Goal: Transaction & Acquisition: Obtain resource

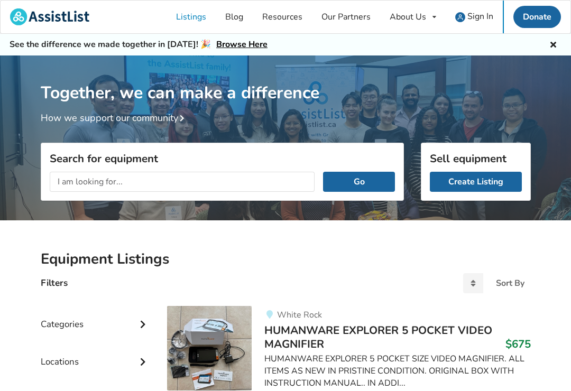
click at [94, 182] on input "text" at bounding box center [182, 182] width 265 height 20
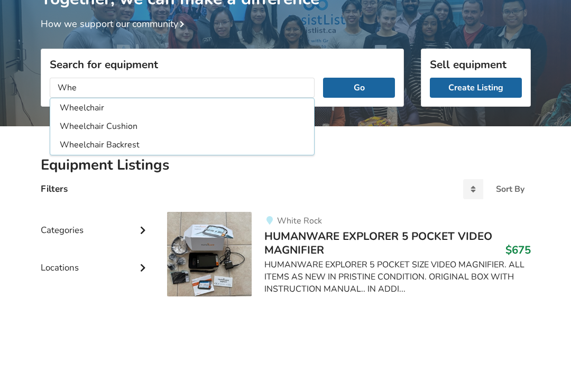
click at [100, 194] on li "Wheelchair" at bounding box center [182, 202] width 260 height 17
type input "Wheelchair"
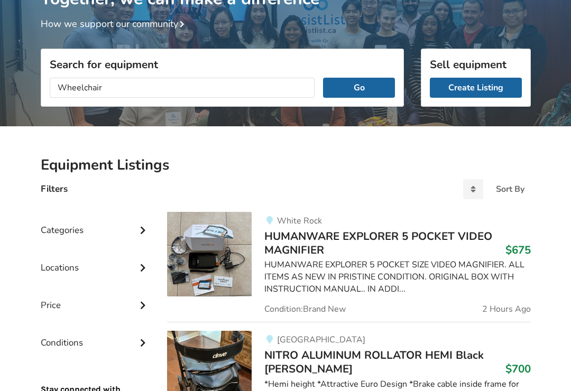
click at [362, 89] on button "Go" at bounding box center [358, 88] width 71 height 20
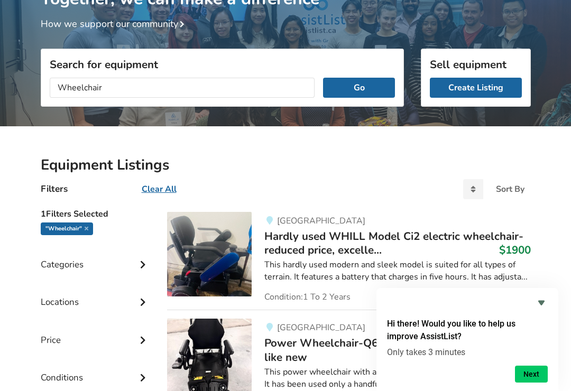
click at [545, 302] on icon "Hide survey" at bounding box center [541, 303] width 13 height 13
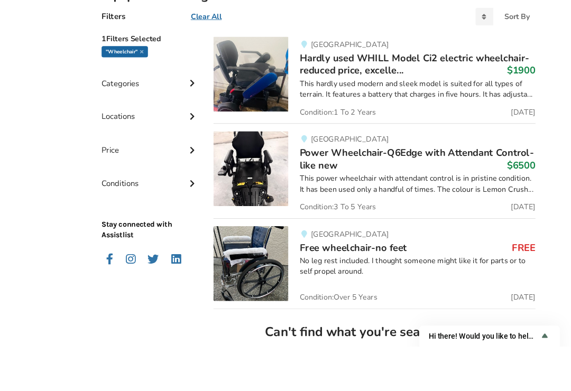
scroll to position [303, 0]
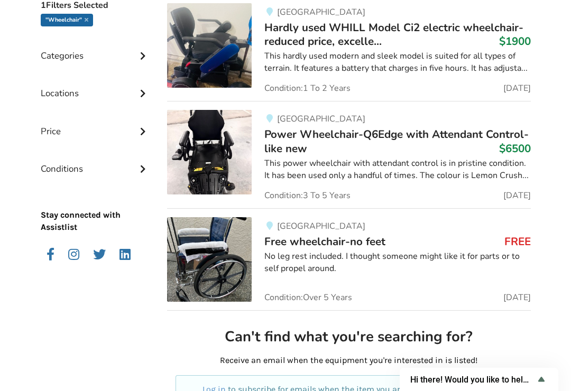
click at [398, 253] on div "No leg rest included. I thought someone might like it for parts or to self prop…" at bounding box center [397, 263] width 266 height 24
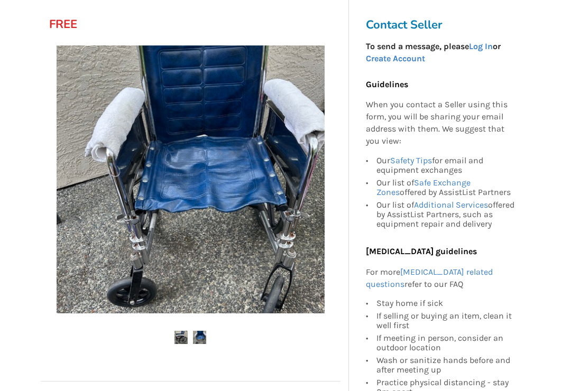
scroll to position [148, 0]
click at [206, 336] on img at bounding box center [199, 337] width 13 height 13
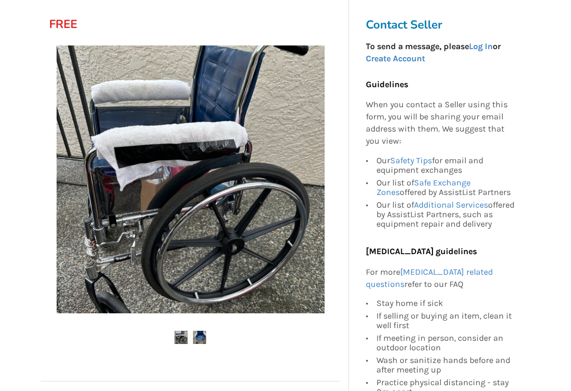
click at [206, 333] on img at bounding box center [199, 337] width 13 height 13
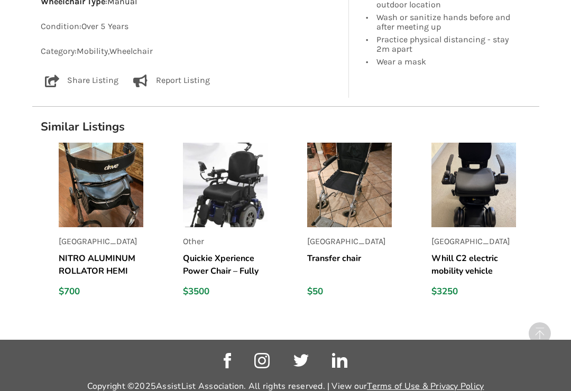
scroll to position [827, 0]
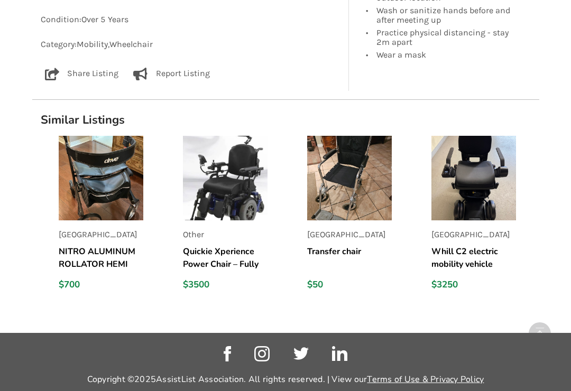
click at [364, 172] on img at bounding box center [349, 178] width 85 height 85
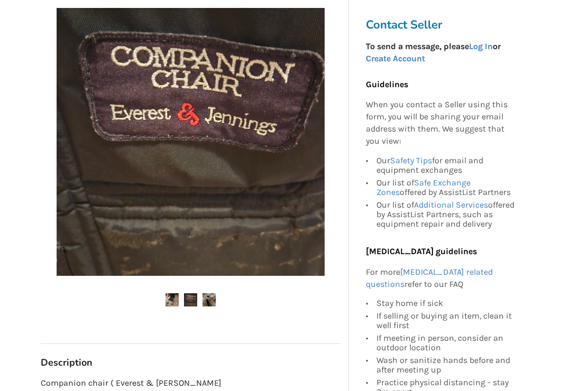
scroll to position [181, 0]
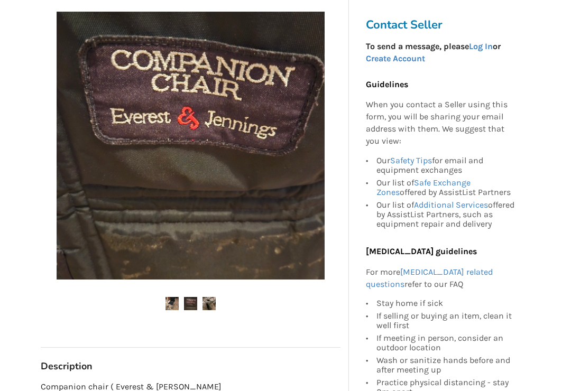
click at [195, 299] on img at bounding box center [190, 304] width 13 height 13
click at [214, 298] on img at bounding box center [208, 304] width 13 height 13
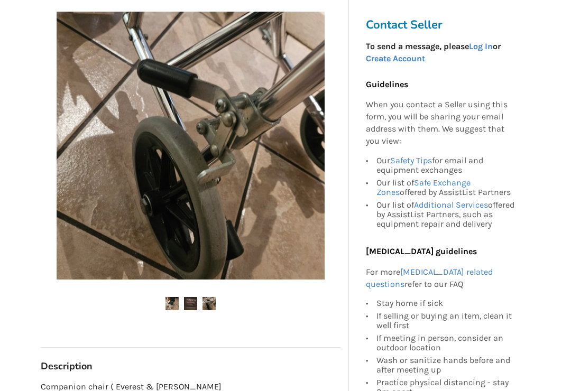
click at [215, 303] on img at bounding box center [208, 303] width 13 height 13
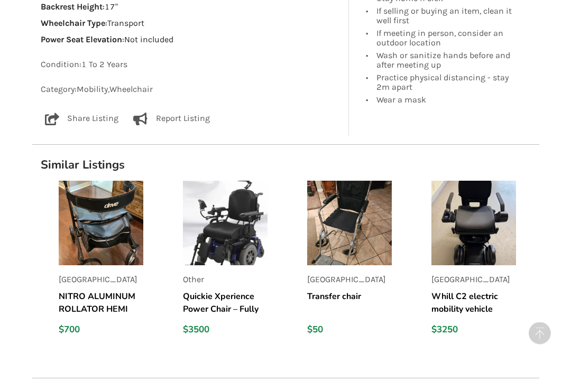
scroll to position [789, 0]
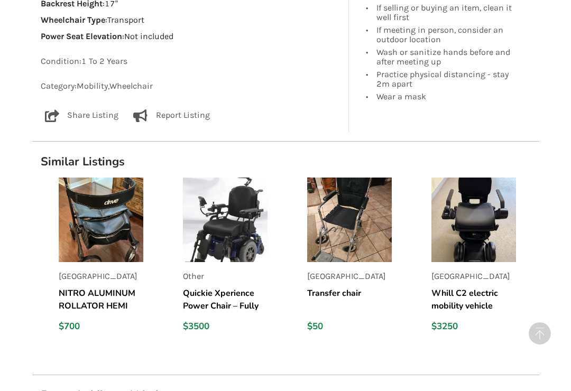
click at [376, 219] on img at bounding box center [349, 220] width 85 height 85
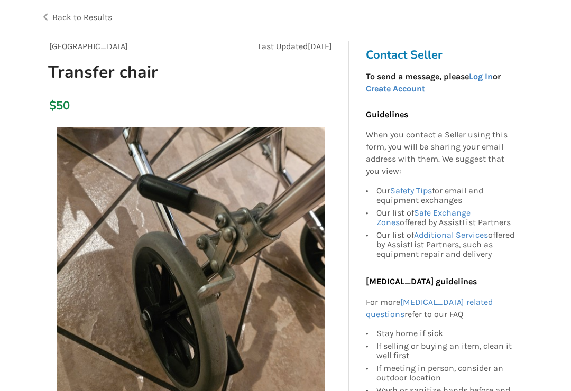
scroll to position [66, 0]
click at [276, 252] on img at bounding box center [191, 261] width 268 height 268
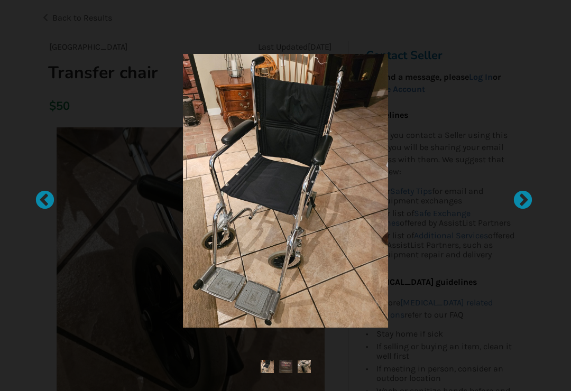
click at [523, 201] on div at bounding box center [517, 195] width 11 height 11
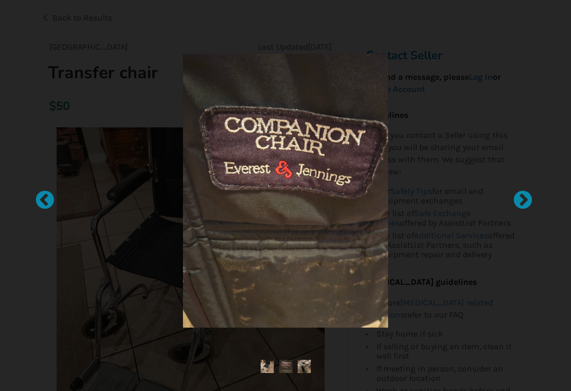
click at [309, 372] on img at bounding box center [304, 366] width 13 height 13
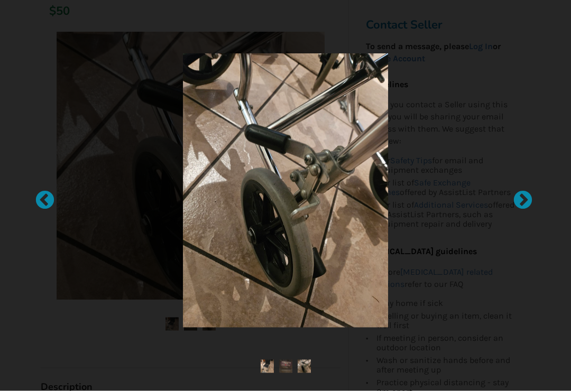
scroll to position [161, 0]
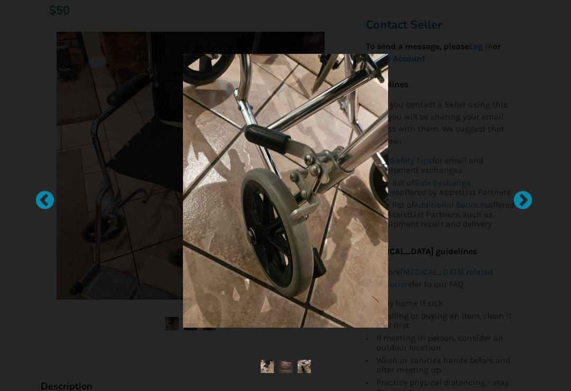
click at [523, 201] on div at bounding box center [517, 195] width 11 height 11
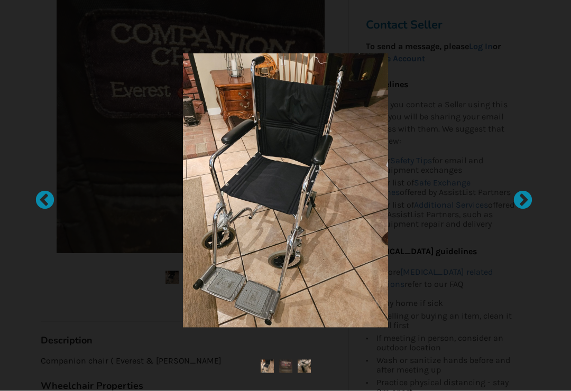
scroll to position [208, 0]
click at [474, 76] on div at bounding box center [285, 191] width 392 height 274
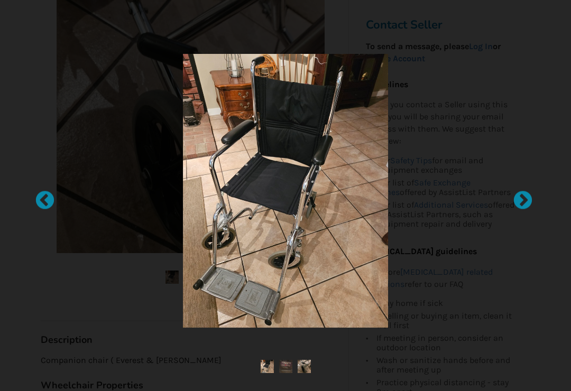
click at [41, 201] on div at bounding box center [39, 195] width 11 height 11
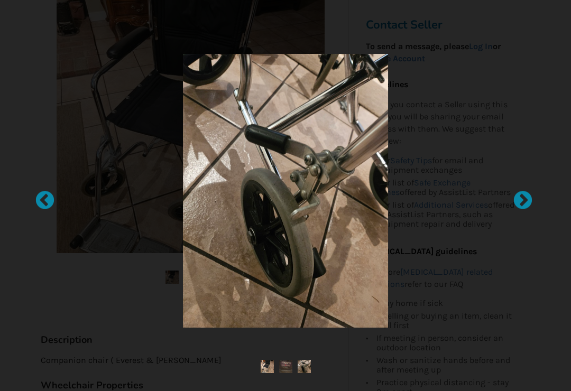
click at [505, 80] on div at bounding box center [285, 195] width 449 height 319
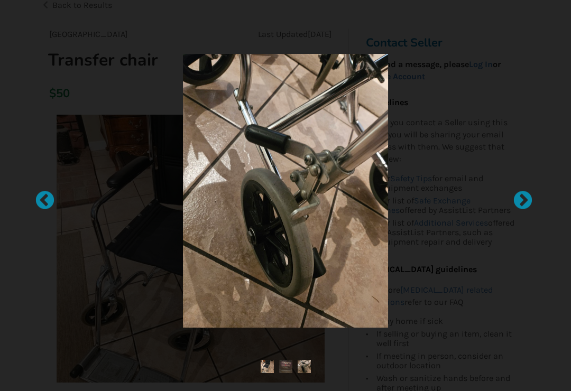
scroll to position [0, 0]
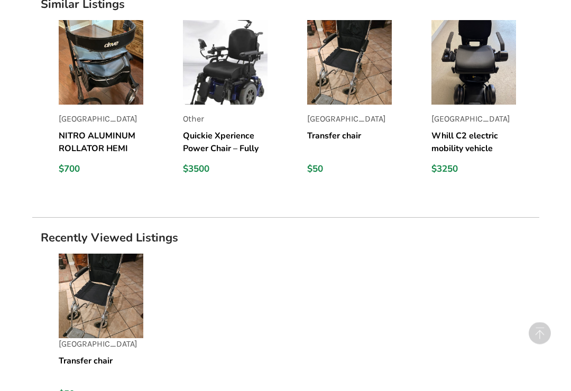
scroll to position [943, 0]
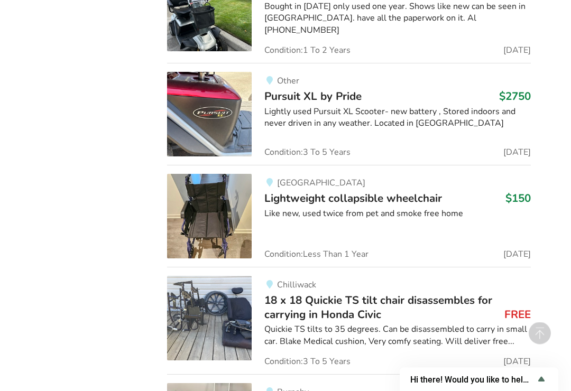
scroll to position [1877, 0]
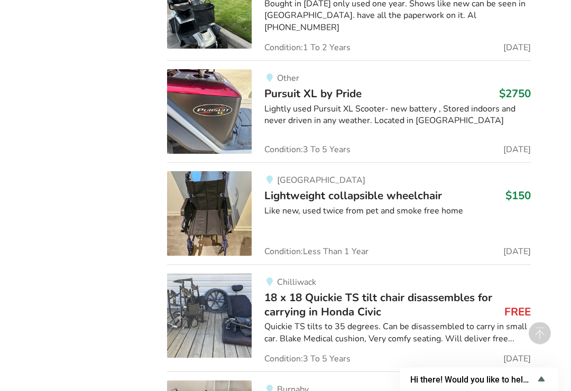
click at [389, 189] on span "Lightweight collapsible wheelchair" at bounding box center [353, 196] width 178 height 15
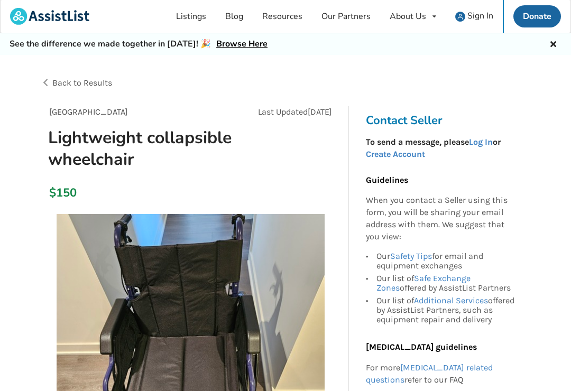
scroll to position [1, 0]
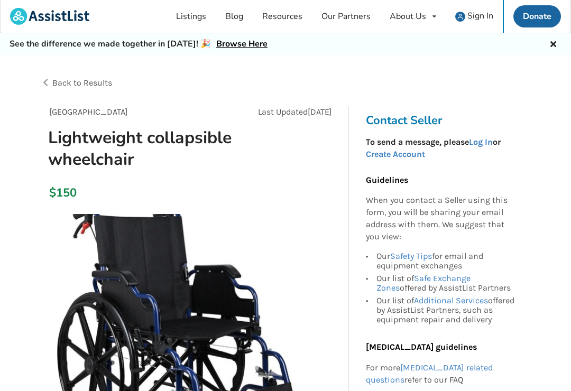
click at [490, 140] on link "Log In" at bounding box center [481, 142] width 24 height 10
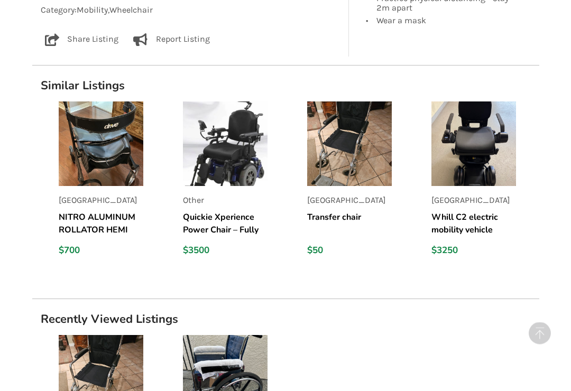
scroll to position [1026, 0]
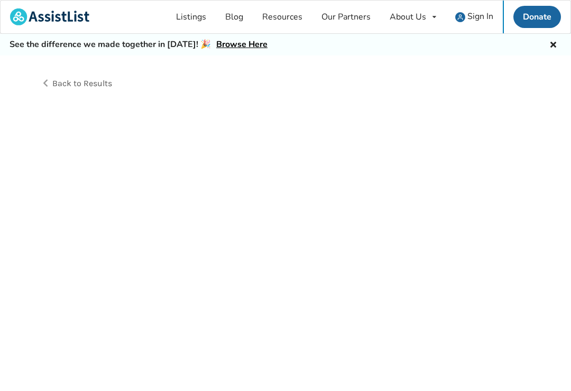
scroll to position [124, 0]
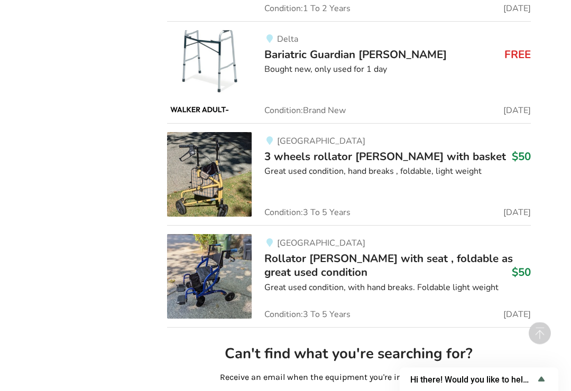
scroll to position [2681, 0]
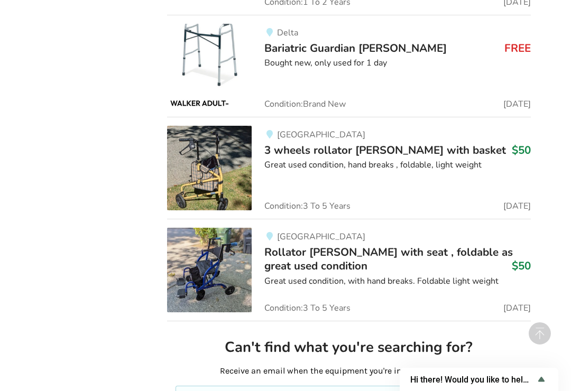
click at [222, 228] on img at bounding box center [209, 270] width 85 height 85
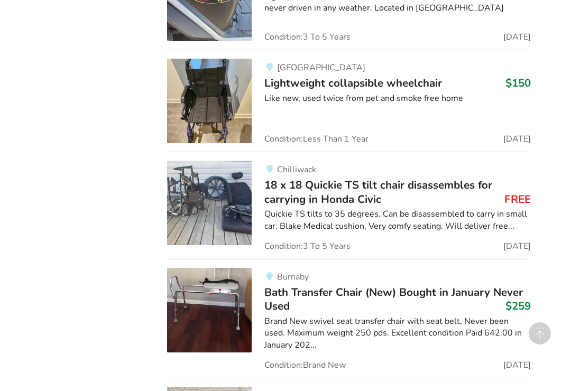
scroll to position [1990, 0]
click at [220, 164] on img at bounding box center [209, 203] width 85 height 85
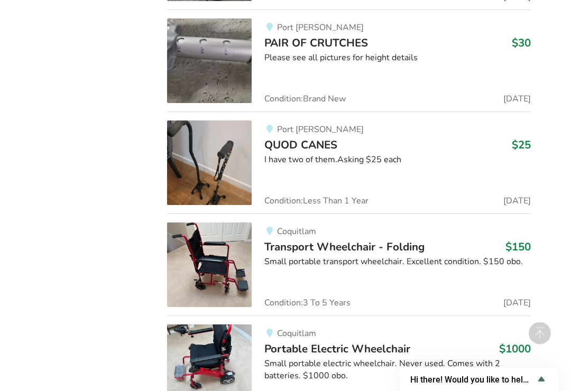
scroll to position [9128, 0]
click at [343, 223] on div "Coquitlam Transport Wheelchair - Folding $150 Small portable transport wheelcha…" at bounding box center [391, 265] width 279 height 85
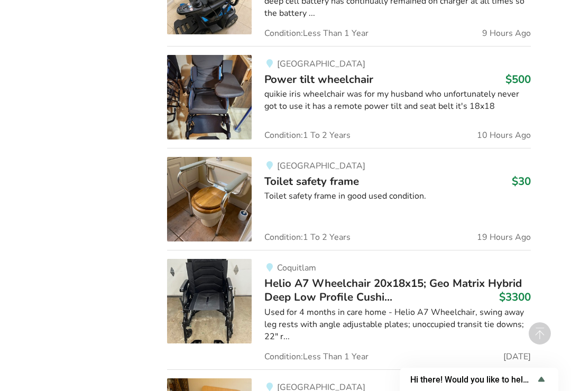
scroll to position [1133, 0]
